Goal: Answer question/provide support: Answer question/provide support

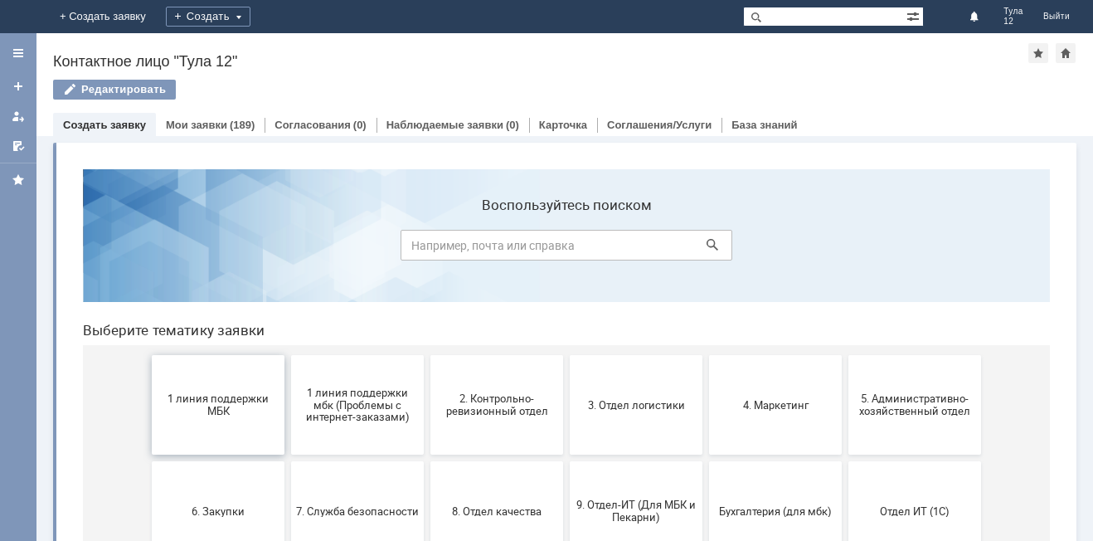
click at [205, 409] on span "1 линия поддержки МБК" at bounding box center [218, 404] width 123 height 25
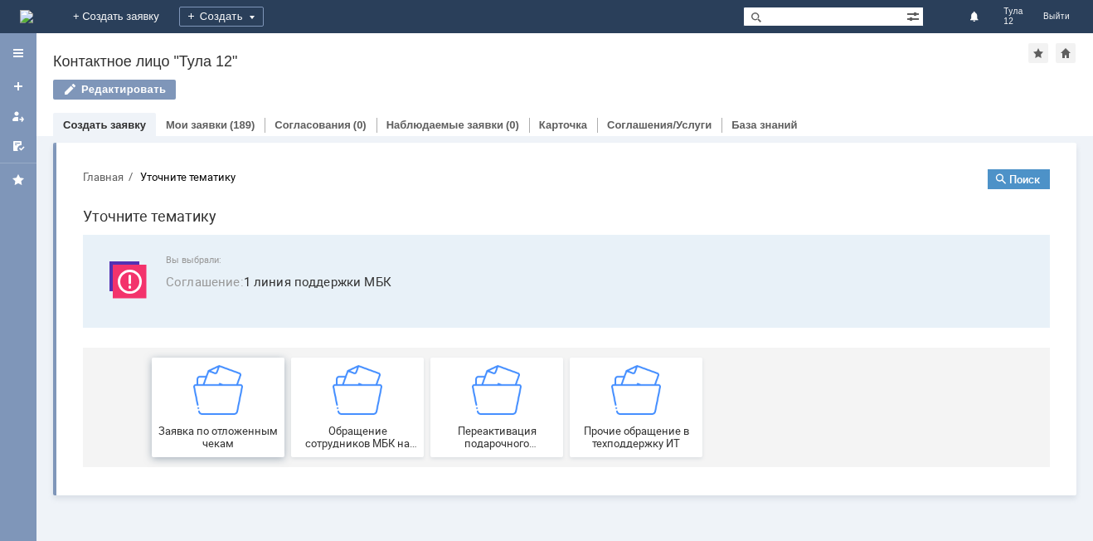
click at [207, 415] on img at bounding box center [218, 390] width 50 height 50
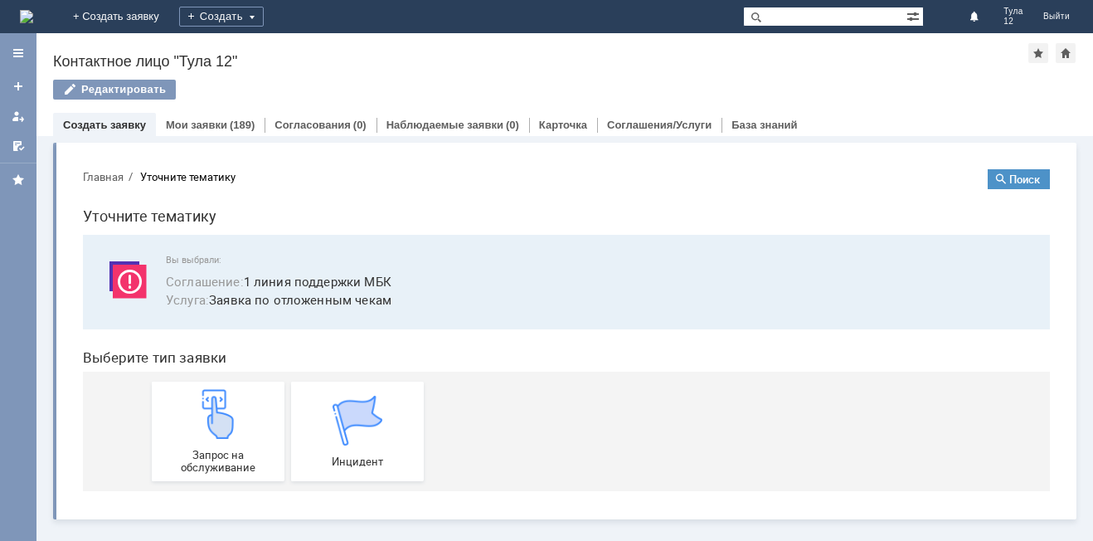
click at [207, 415] on img at bounding box center [218, 414] width 50 height 50
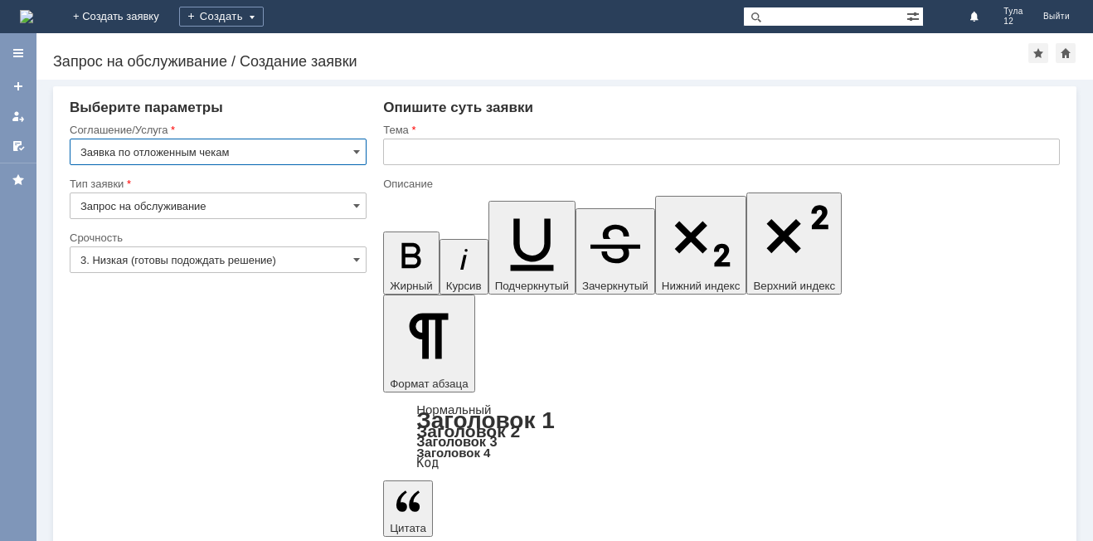
click at [430, 147] on input "text" at bounding box center [721, 152] width 677 height 27
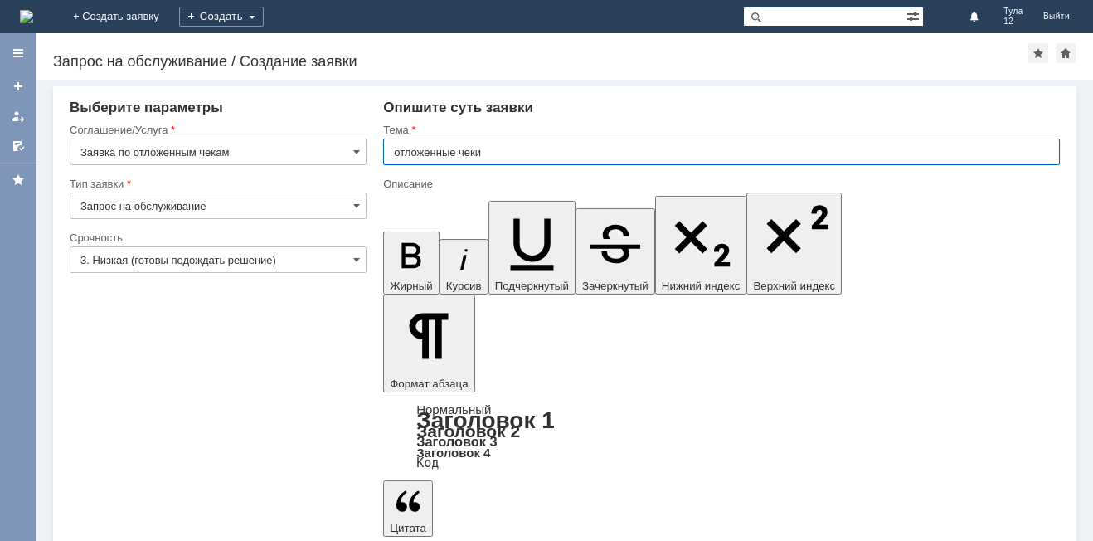
type input "отложенные чеки"
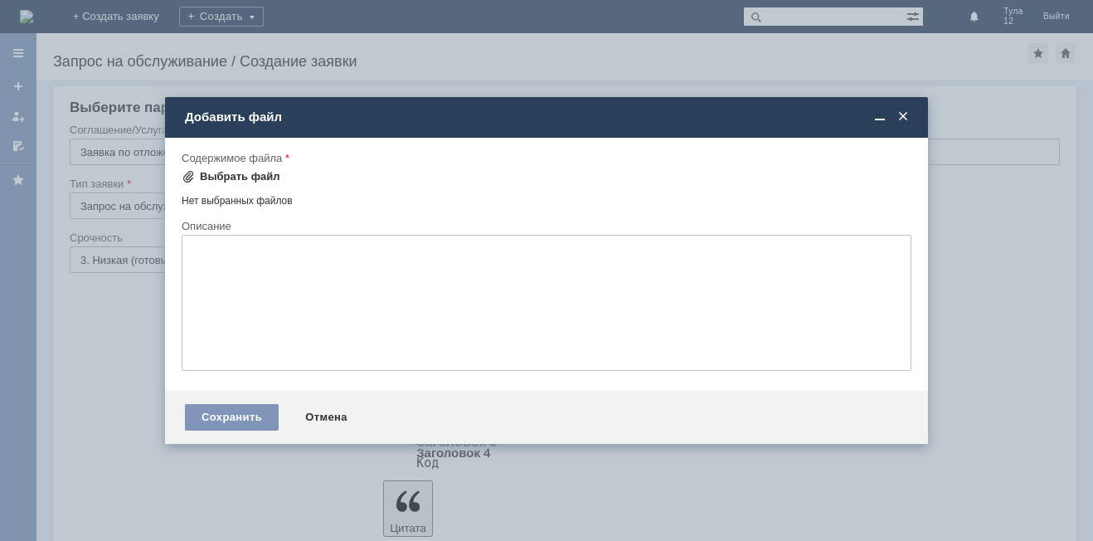
click at [262, 173] on div "Выбрать файл" at bounding box center [240, 176] width 80 height 13
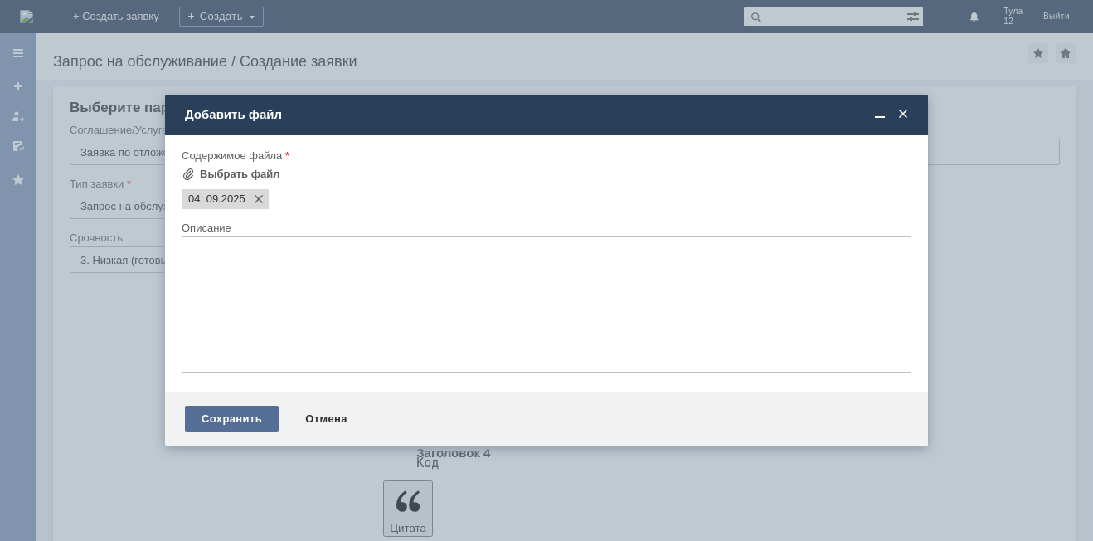
click at [217, 414] on div "Сохранить" at bounding box center [232, 419] width 94 height 27
